Goal: Navigation & Orientation: Find specific page/section

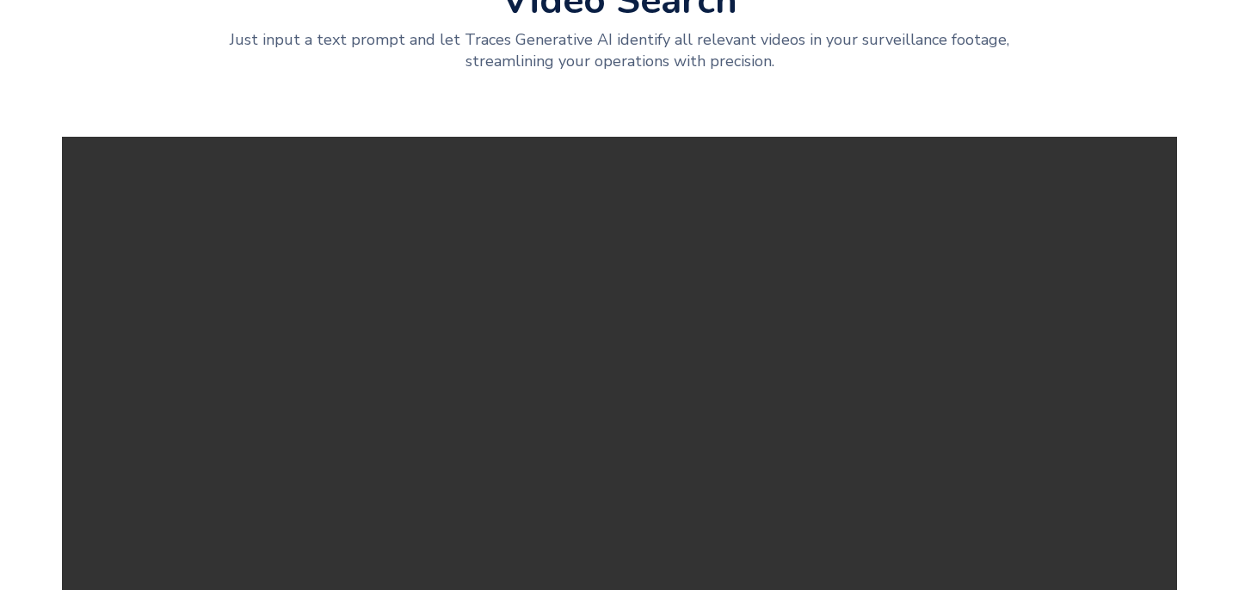
scroll to position [2203, 0]
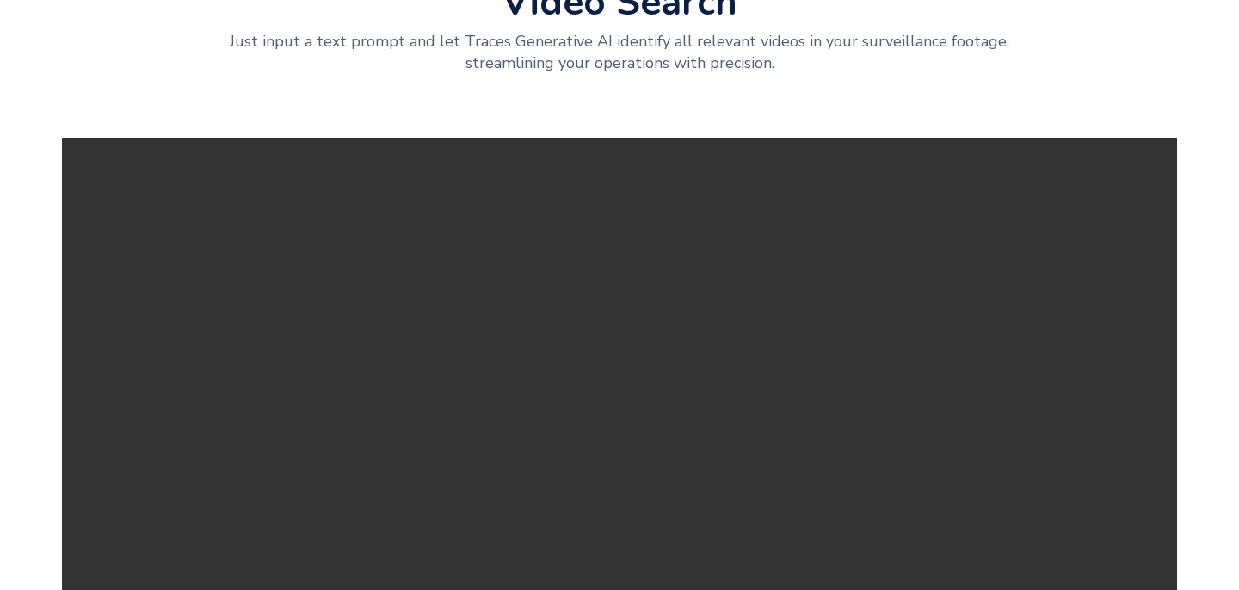
click at [335, 169] on div "SolutionS Experience New Video Search Just input a text prompt and let Traces G…" at bounding box center [619, 334] width 1239 height 1035
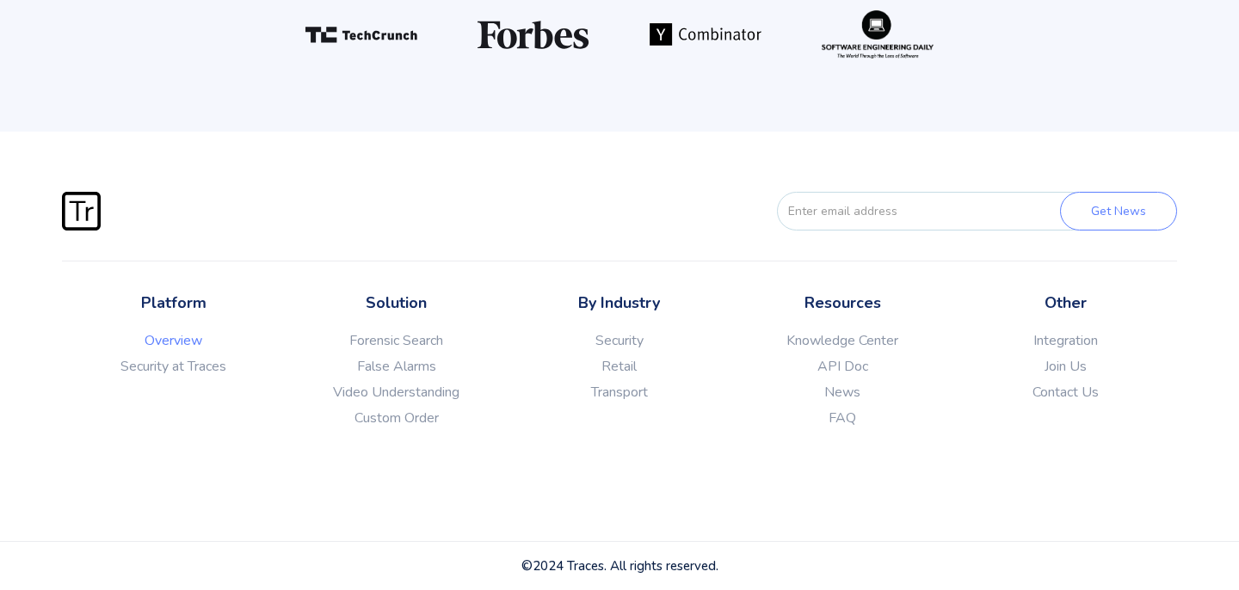
scroll to position [4469, 0]
click at [851, 401] on link "News" at bounding box center [842, 392] width 223 height 17
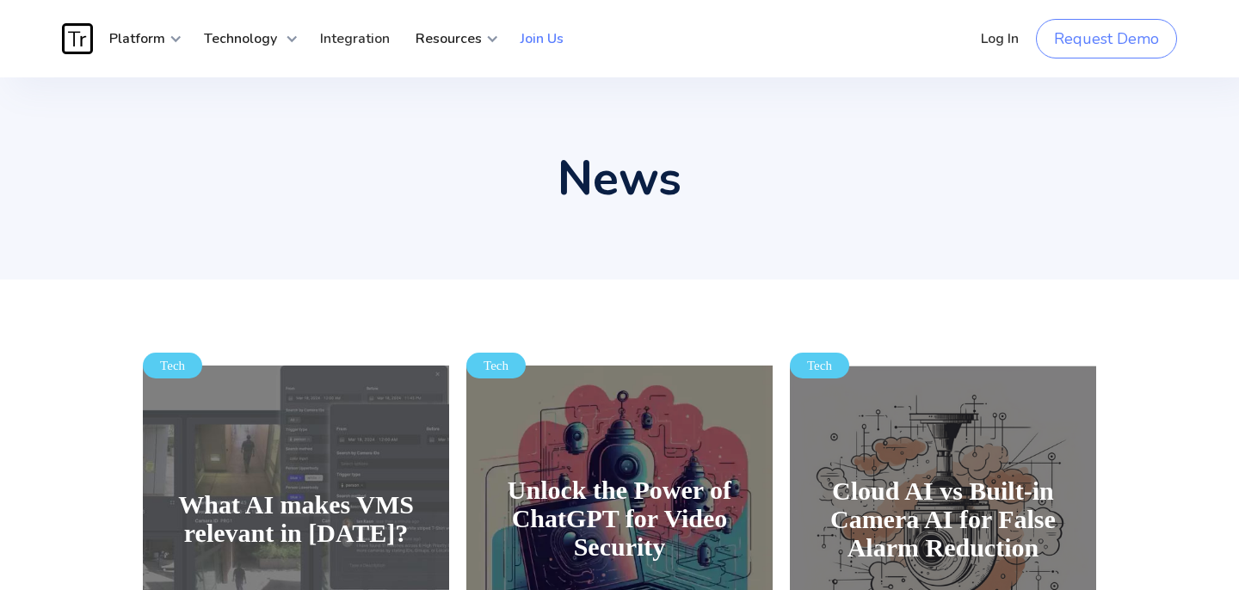
click at [553, 45] on link "Join Us" at bounding box center [542, 39] width 69 height 52
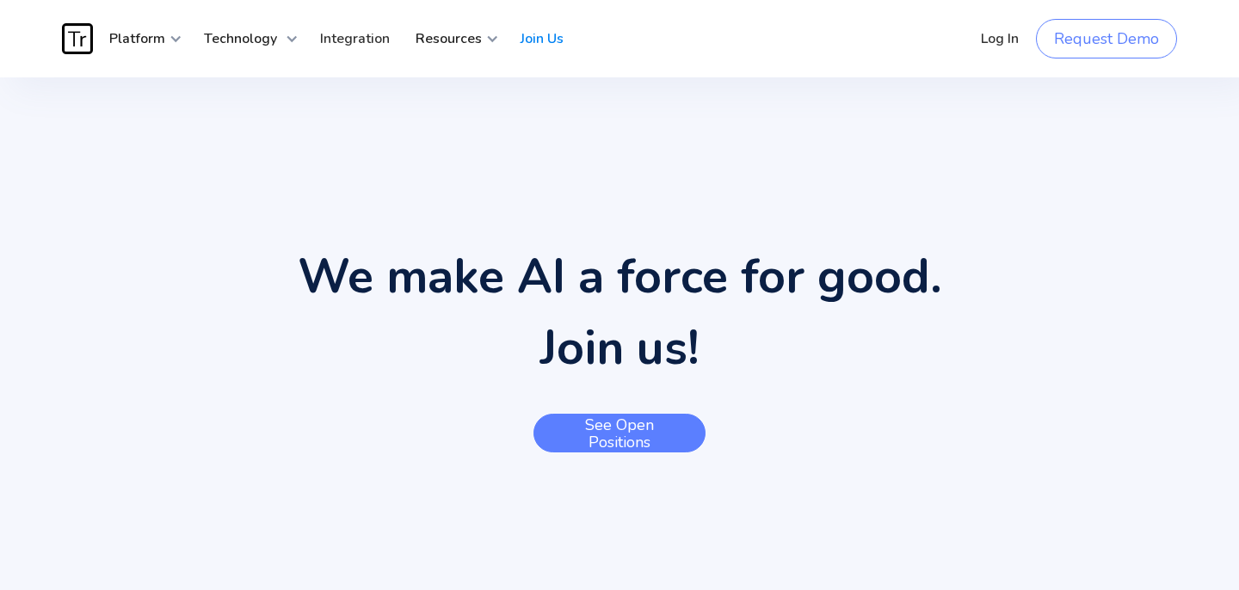
click at [637, 440] on link "See open positions" at bounding box center [619, 433] width 172 height 39
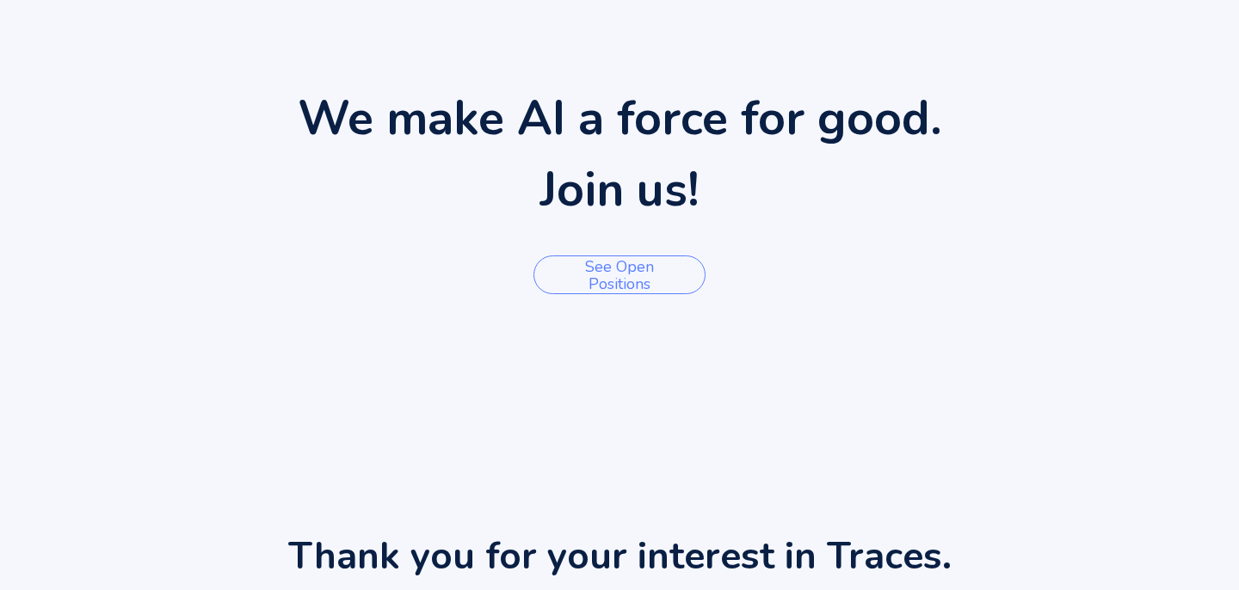
scroll to position [183, 0]
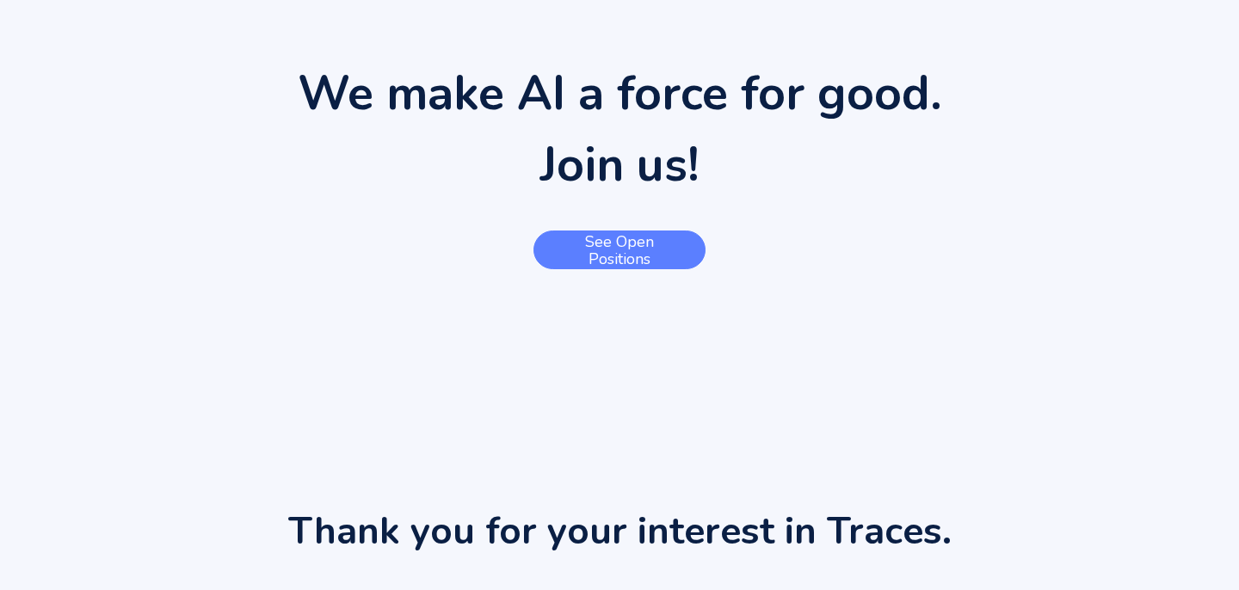
click at [649, 238] on link "See open positions" at bounding box center [619, 250] width 172 height 39
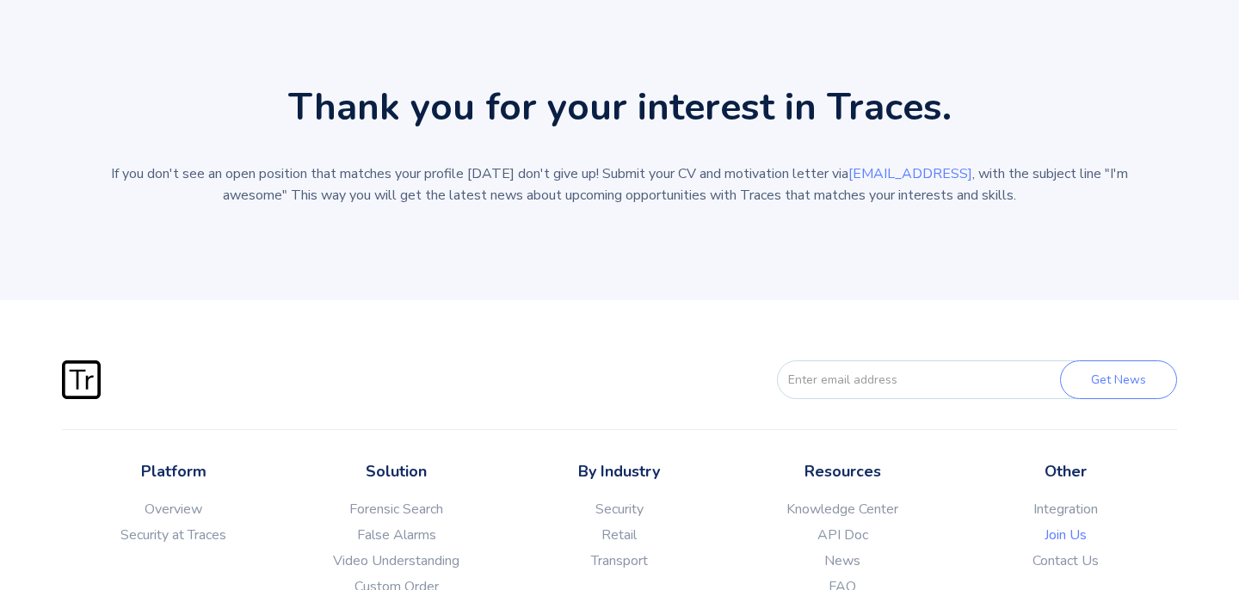
scroll to position [0, 0]
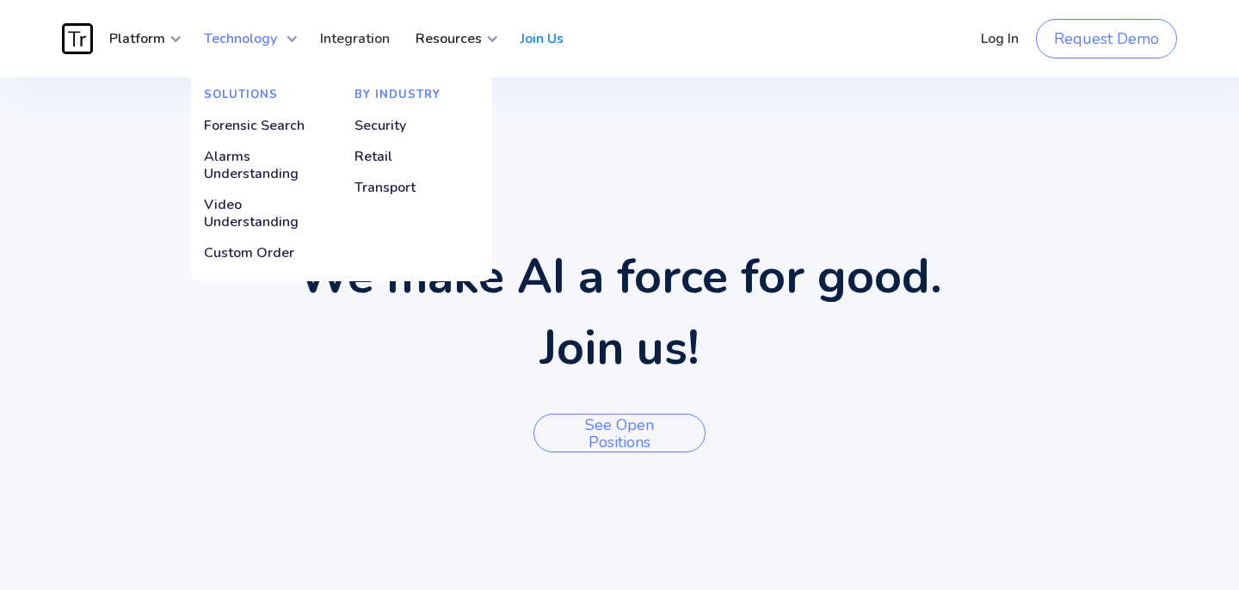
click at [264, 36] on strong "Technology" at bounding box center [240, 38] width 73 height 19
click at [230, 207] on div "Video Understanding" at bounding box center [266, 213] width 125 height 34
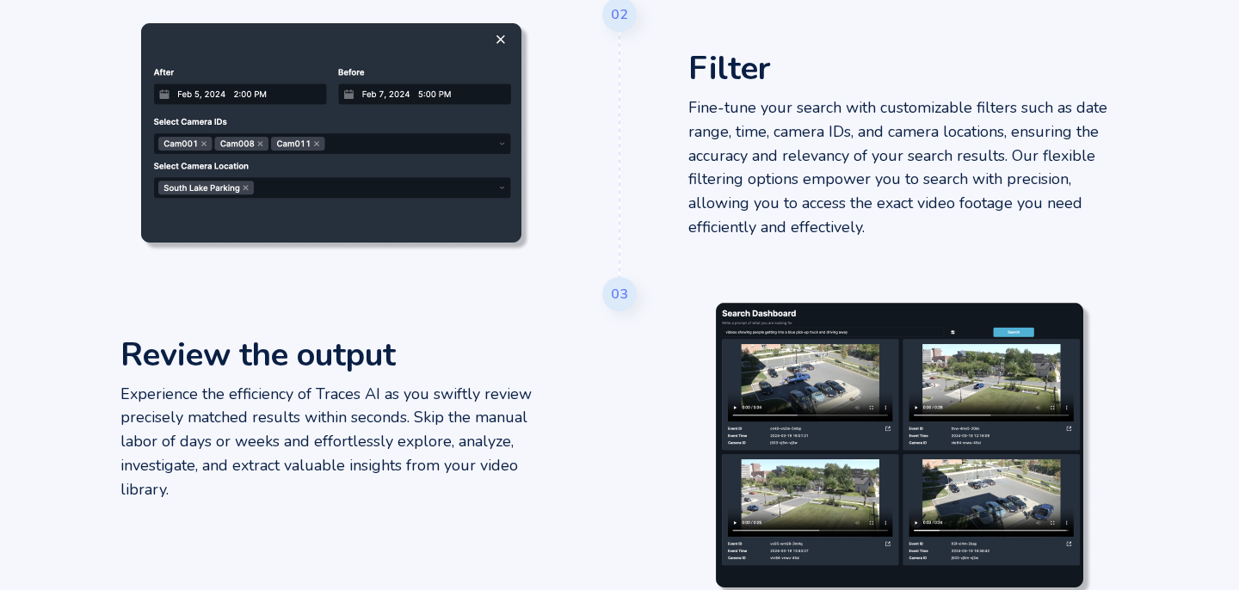
scroll to position [987, 0]
